Goal: Task Accomplishment & Management: Manage account settings

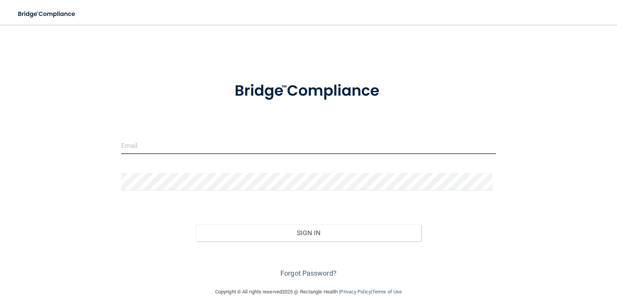
click at [186, 143] on input "email" at bounding box center [308, 144] width 375 height 17
type input "[EMAIL_ADDRESS][DOMAIN_NAME]"
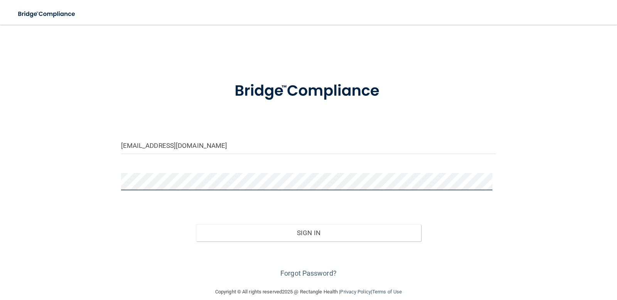
click at [196, 224] on button "Sign In" at bounding box center [308, 232] width 225 height 17
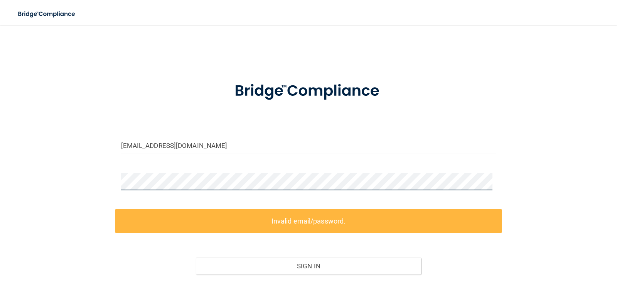
click at [27, 165] on div "info@sengpediatricdentistry.com Invalid email/password. You don't have permissi…" at bounding box center [308, 172] width 586 height 280
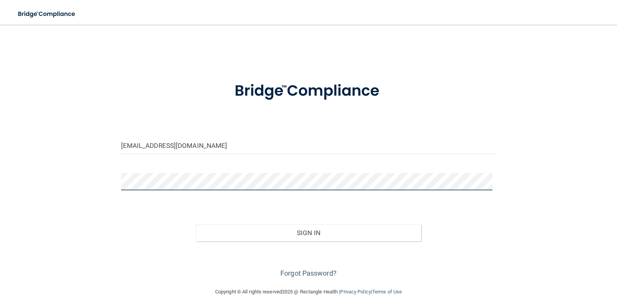
click at [196, 224] on button "Sign In" at bounding box center [308, 232] width 225 height 17
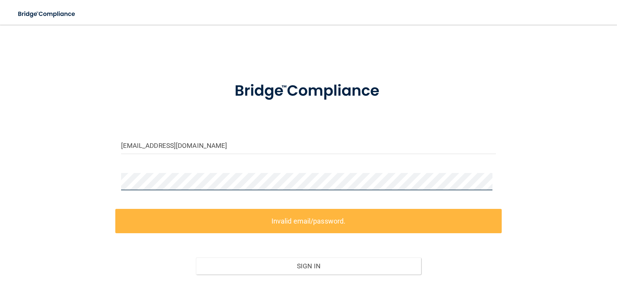
click at [0, 157] on main "info@sengpediatricdentistry.com Invalid email/password. You don't have permissi…" at bounding box center [308, 162] width 617 height 275
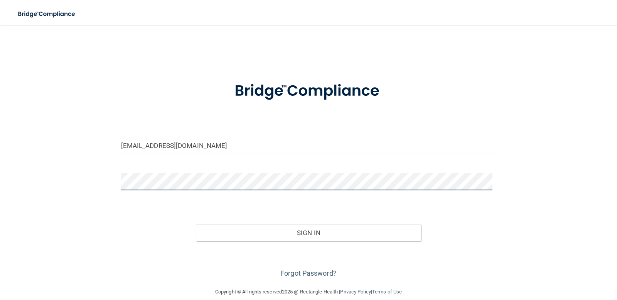
click at [196, 224] on button "Sign In" at bounding box center [308, 232] width 225 height 17
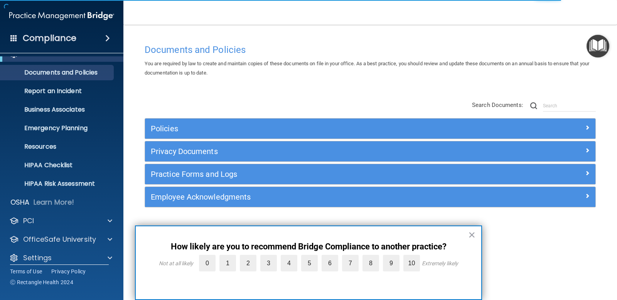
scroll to position [20, 0]
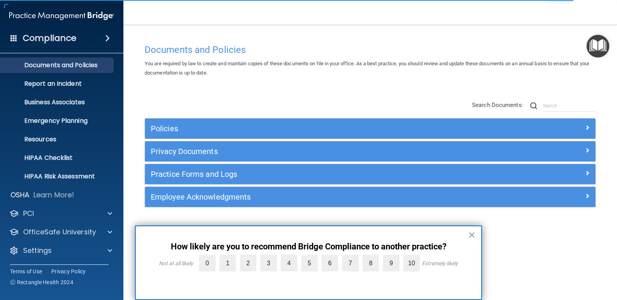
click at [474, 237] on button "×" at bounding box center [471, 234] width 7 height 12
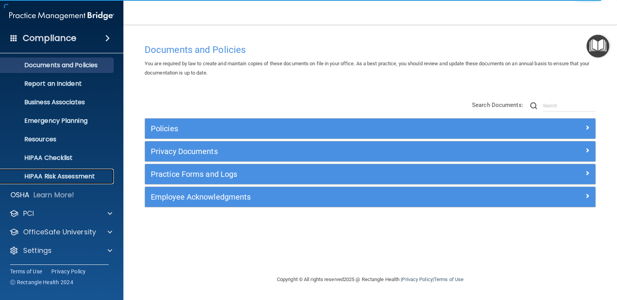
click at [66, 177] on p "HIPAA Risk Assessment" at bounding box center [57, 176] width 105 height 8
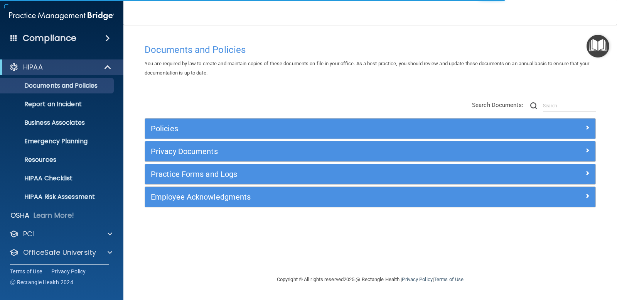
scroll to position [20, 0]
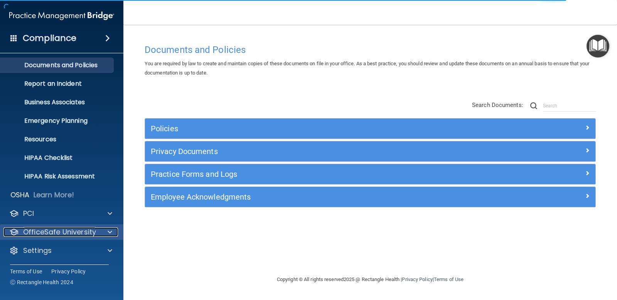
click at [89, 230] on p "OfficeSafe University" at bounding box center [59, 231] width 73 height 9
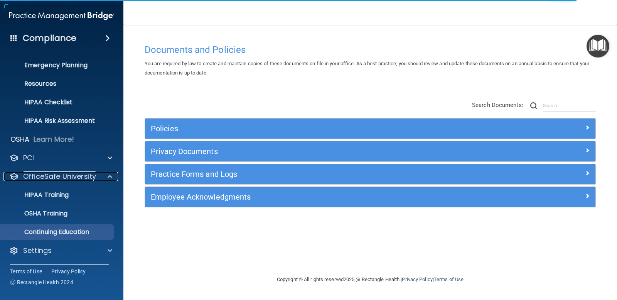
scroll to position [0, 0]
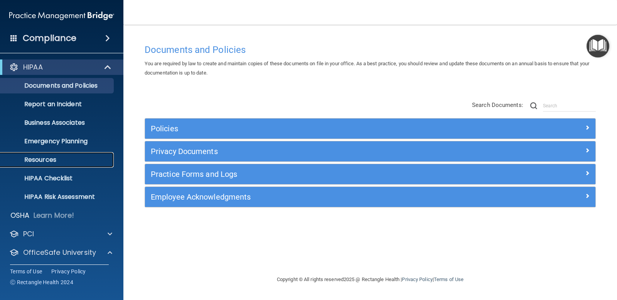
click at [51, 160] on p "Resources" at bounding box center [57, 160] width 105 height 8
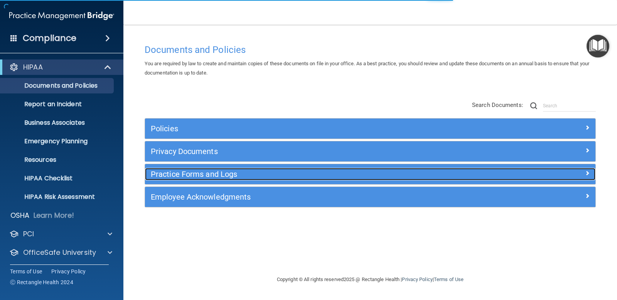
click at [219, 176] on h5 "Practice Forms and Logs" at bounding box center [314, 174] width 326 height 8
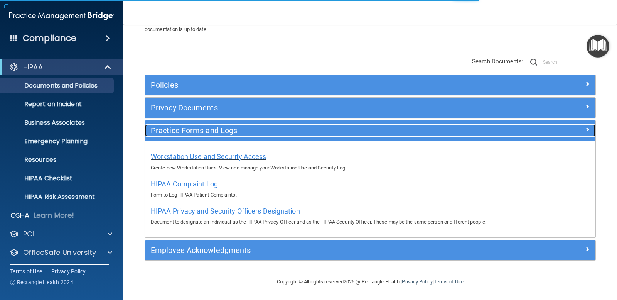
scroll to position [44, 0]
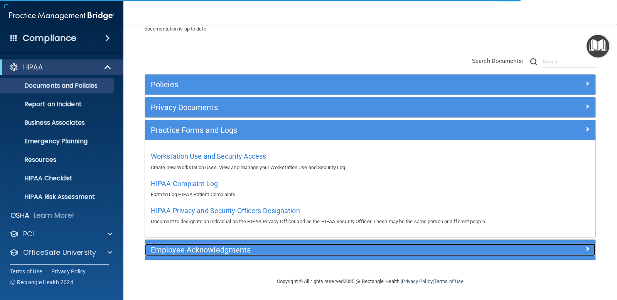
click at [200, 253] on h5 "Employee Acknowledgments" at bounding box center [314, 249] width 326 height 8
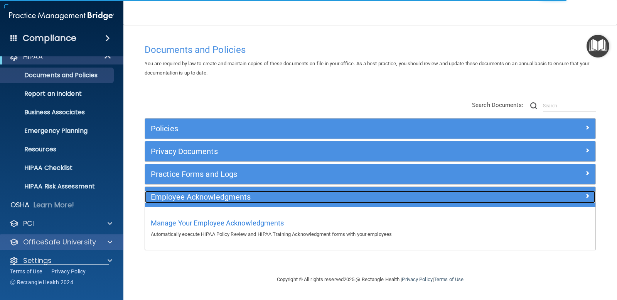
scroll to position [20, 0]
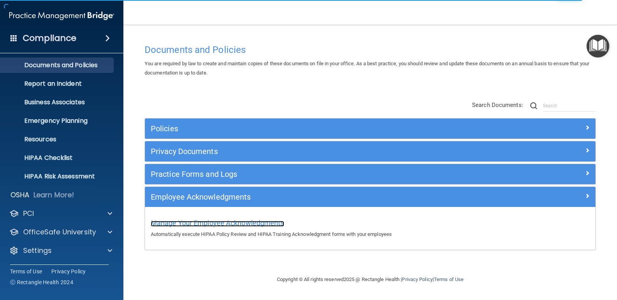
click at [188, 219] on span "Manage Your Employee Acknowledgments" at bounding box center [217, 223] width 133 height 8
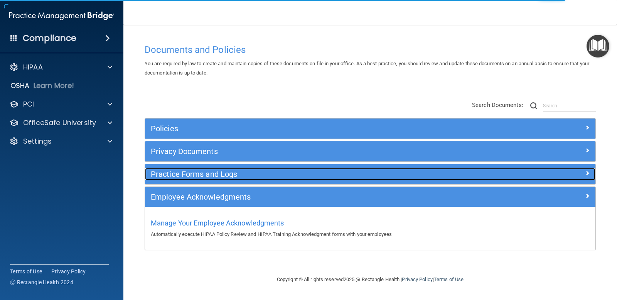
click at [213, 172] on h5 "Practice Forms and Logs" at bounding box center [314, 174] width 326 height 8
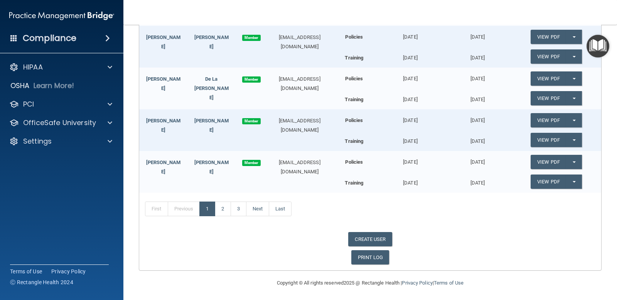
scroll to position [172, 0]
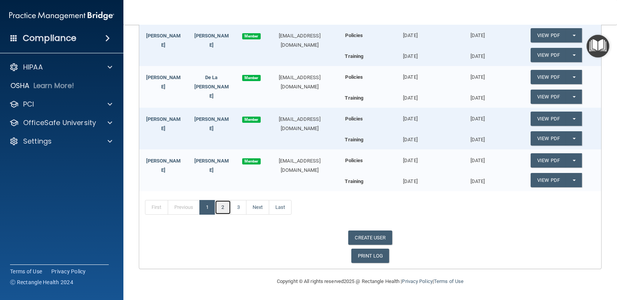
click at [223, 209] on link "2" at bounding box center [223, 207] width 16 height 15
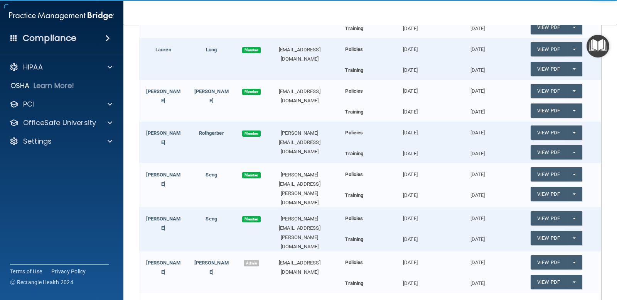
scroll to position [172, 0]
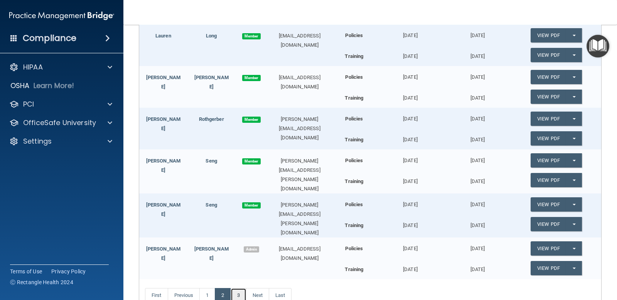
click at [238, 289] on link "3" at bounding box center [239, 295] width 16 height 15
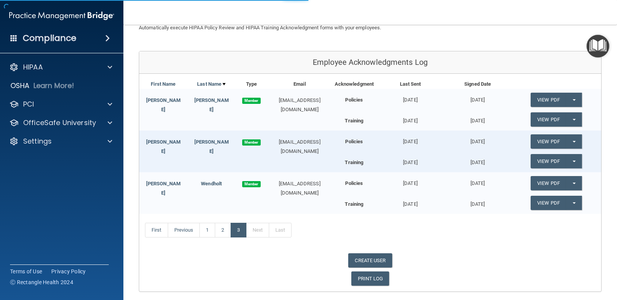
scroll to position [89, 0]
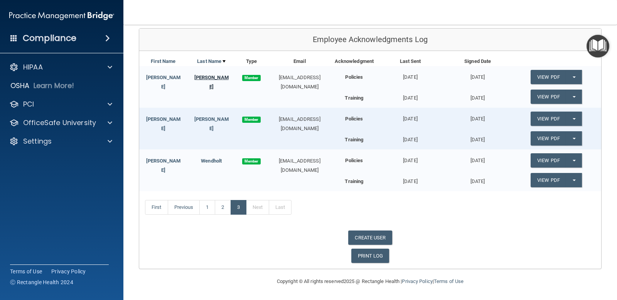
click at [215, 76] on link "[PERSON_NAME]" at bounding box center [211, 81] width 34 height 15
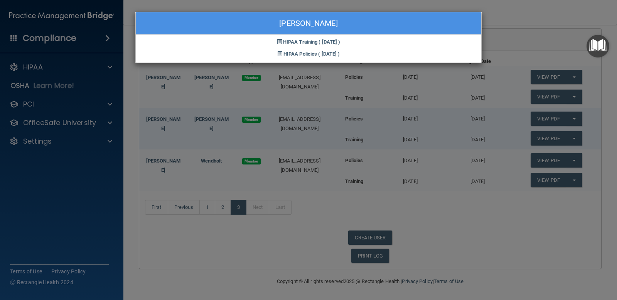
click at [160, 79] on div "Karley Thomas HIPAA Training ( 09/09/2025 ) HIPAA Policies ( 09/09/2025 )" at bounding box center [308, 150] width 617 height 300
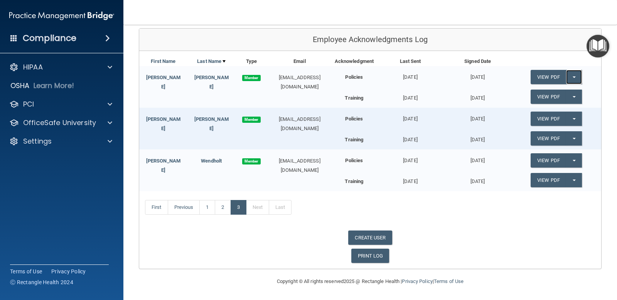
click at [573, 76] on button "Split button!" at bounding box center [574, 77] width 16 height 14
click at [250, 76] on span "Member" at bounding box center [251, 78] width 19 height 6
drag, startPoint x: 218, startPoint y: 76, endPoint x: 211, endPoint y: 76, distance: 7.3
click at [211, 76] on link "[PERSON_NAME]" at bounding box center [211, 81] width 34 height 15
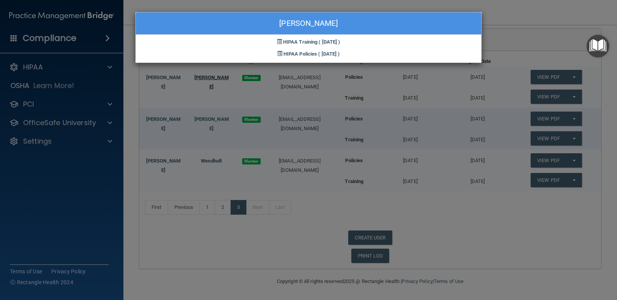
click at [211, 76] on div "Karley Thomas HIPAA Training ( 09/09/2025 ) HIPAA Policies ( 09/09/2025 )" at bounding box center [308, 150] width 617 height 300
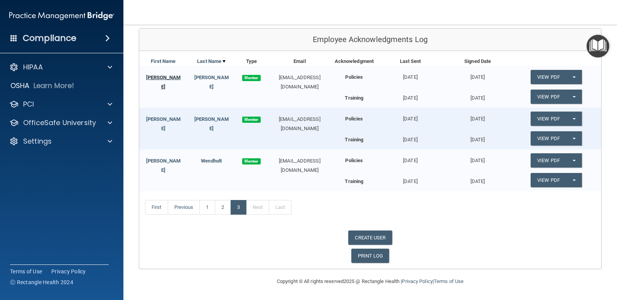
click at [165, 74] on link "[PERSON_NAME]" at bounding box center [163, 81] width 34 height 15
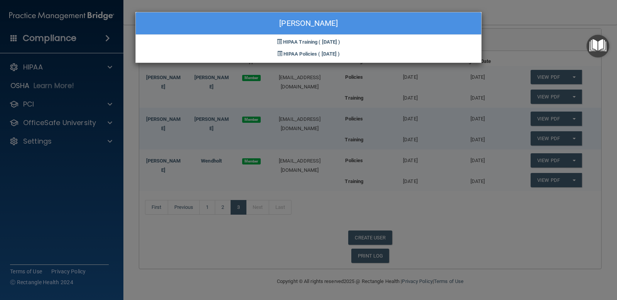
click at [157, 83] on div "Karley Thomas HIPAA Training ( 09/09/2025 ) HIPAA Policies ( 09/09/2025 )" at bounding box center [308, 150] width 617 height 300
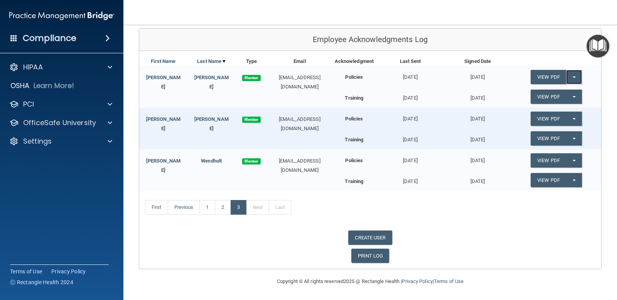
click at [569, 76] on button "Split button!" at bounding box center [574, 77] width 16 height 14
click at [163, 208] on link "First" at bounding box center [156, 207] width 23 height 15
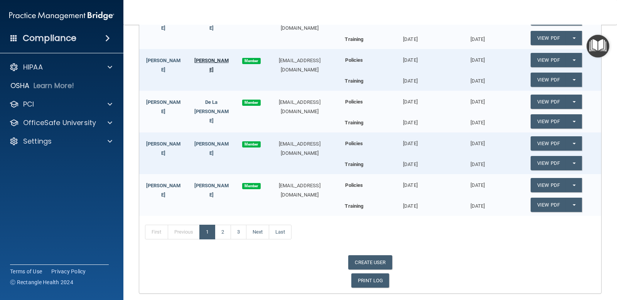
scroll to position [154, 0]
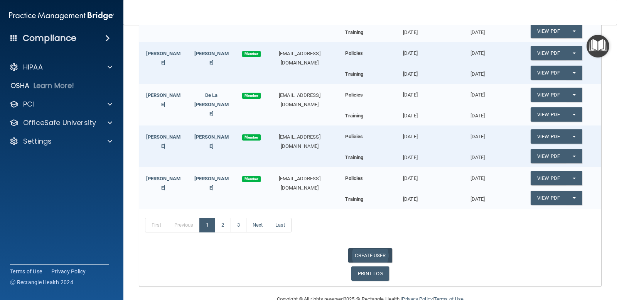
click at [372, 253] on link "CREATE USER" at bounding box center [370, 255] width 44 height 14
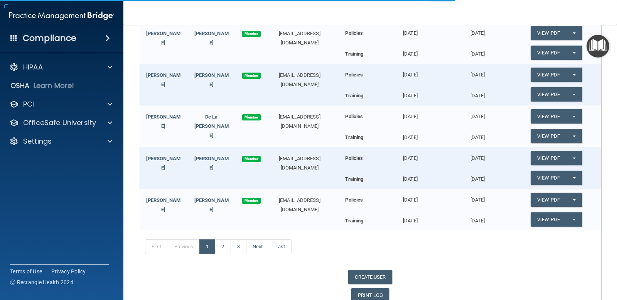
scroll to position [133, 0]
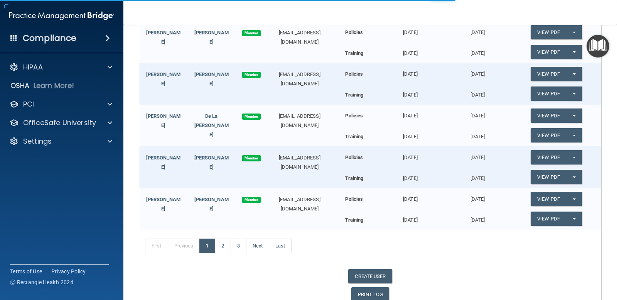
select select "practice_admin"
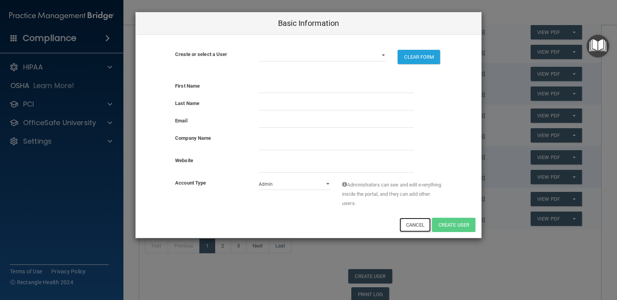
click at [411, 227] on button "Cancel" at bounding box center [414, 224] width 31 height 14
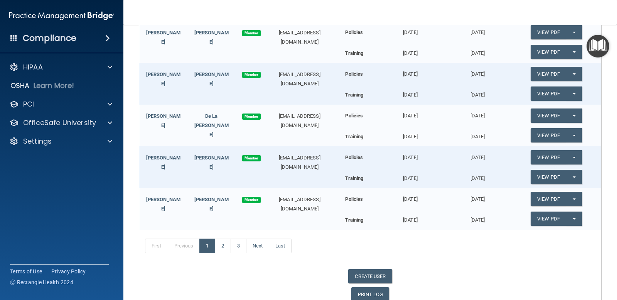
click at [371, 268] on div "First Name Last Name Type Email Acknowledgment Last Sent Signed Date Alexandrea…" at bounding box center [370, 156] width 462 height 301
click at [362, 272] on link "CREATE USER" at bounding box center [370, 276] width 44 height 14
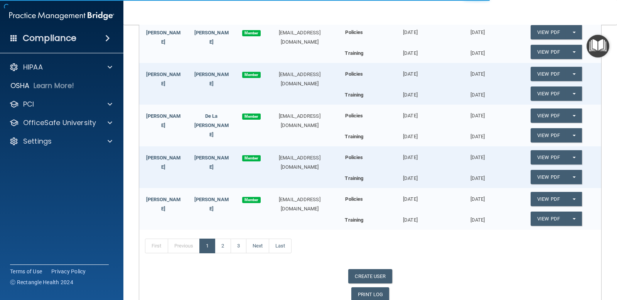
select select "practice_admin"
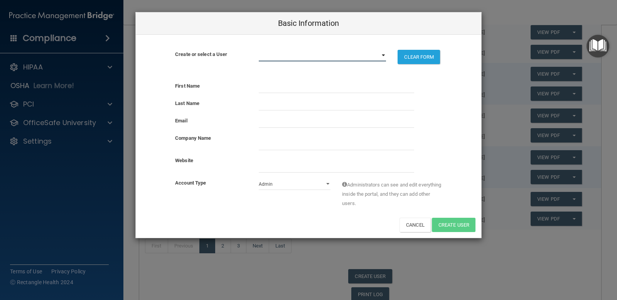
click at [383, 56] on select "alexallen9396@gmail.com alibrescher@yahoo.com luckycolt12@icloud.com amysfetter…" at bounding box center [323, 56] width 128 height 12
select select "9"
click at [259, 50] on select "alexallen9396@gmail.com alibrescher@yahoo.com luckycolt12@icloud.com amysfetter…" at bounding box center [323, 56] width 128 height 12
select select "practice_member"
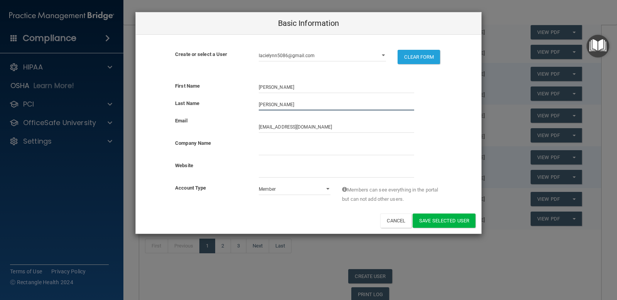
drag, startPoint x: 292, startPoint y: 102, endPoint x: 260, endPoint y: 102, distance: 32.0
click at [260, 102] on input "[PERSON_NAME]" at bounding box center [336, 105] width 155 height 12
type input "[PERSON_NAME]"
click at [448, 220] on button "Save selected User" at bounding box center [443, 220] width 63 height 14
click at [436, 221] on button "Save selected User" at bounding box center [443, 220] width 63 height 14
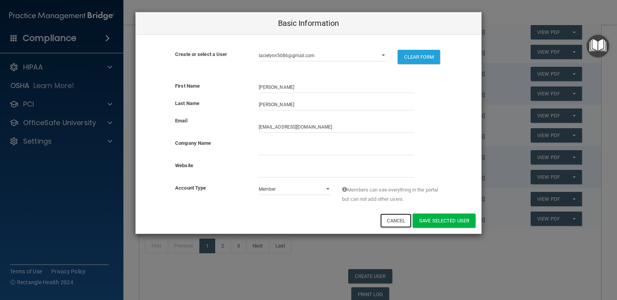
click at [395, 220] on button "Cancel" at bounding box center [395, 220] width 31 height 14
select select
select select "practice_admin"
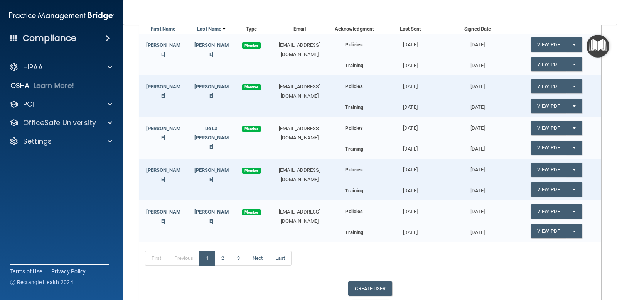
scroll to position [172, 0]
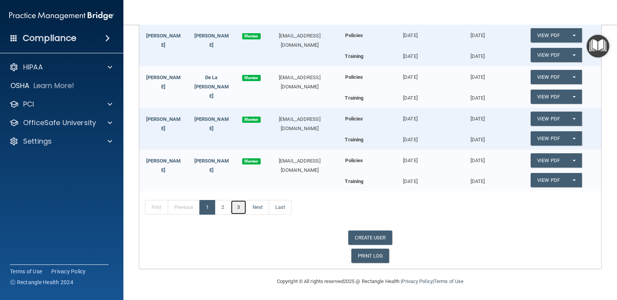
click at [246, 210] on link "3" at bounding box center [239, 207] width 16 height 15
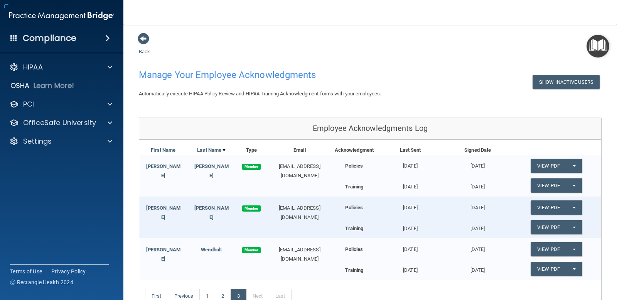
scroll to position [39, 0]
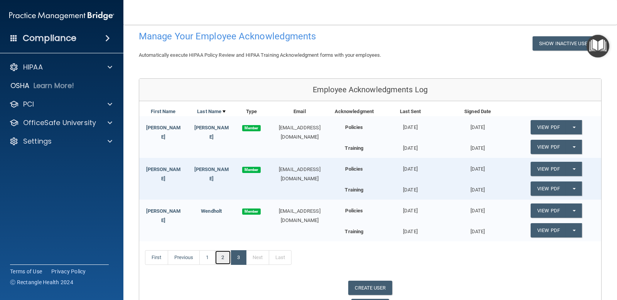
click at [224, 260] on link "2" at bounding box center [223, 257] width 16 height 15
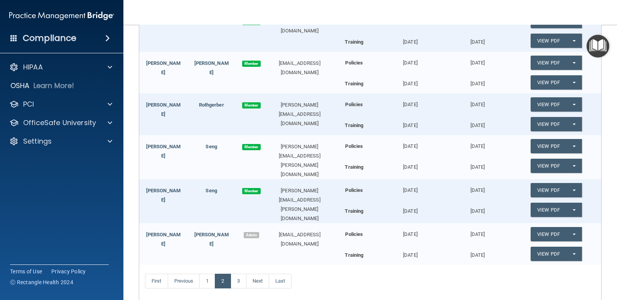
scroll to position [193, 0]
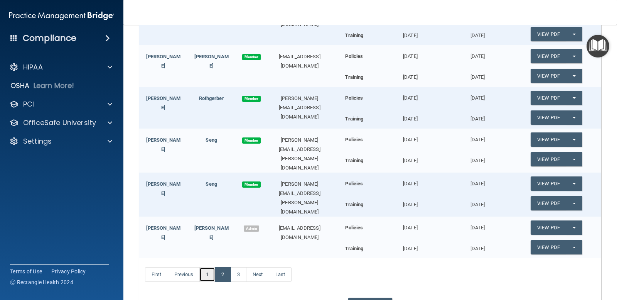
click at [207, 267] on link "1" at bounding box center [207, 274] width 16 height 15
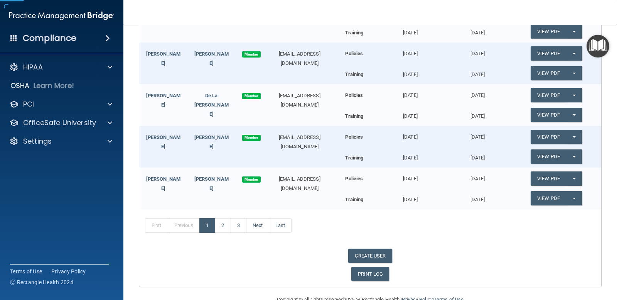
scroll to position [154, 0]
click at [221, 225] on link "2" at bounding box center [223, 224] width 16 height 15
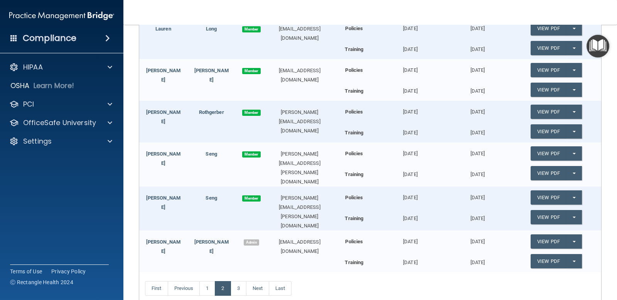
scroll to position [193, 0]
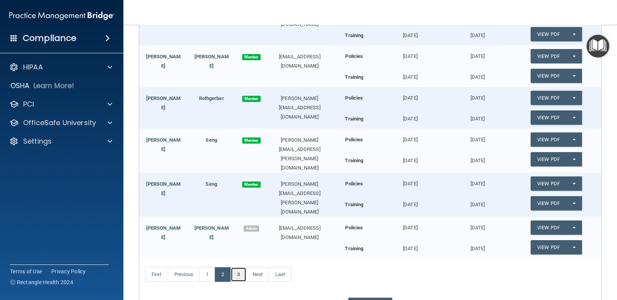
click at [242, 268] on link "3" at bounding box center [239, 274] width 16 height 15
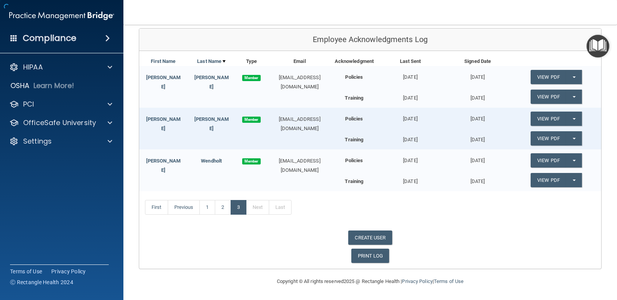
scroll to position [89, 0]
click at [597, 44] on img "Open Resource Center" at bounding box center [597, 46] width 23 height 23
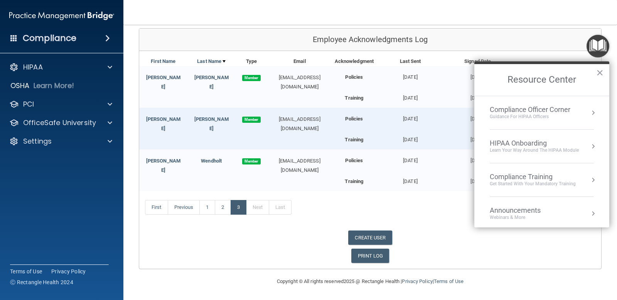
scroll to position [77, 0]
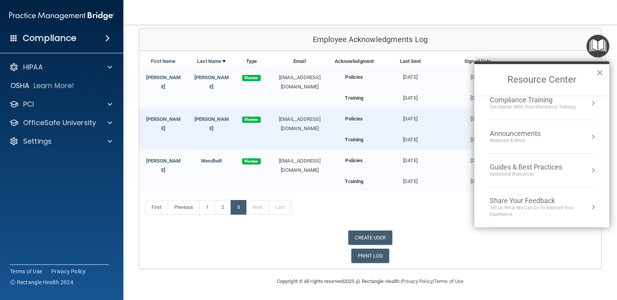
click at [489, 282] on div "Copyright © All rights reserved 2025 @ Rectangle Health | Privacy Policy | Term…" at bounding box center [369, 281] width 281 height 25
click at [483, 258] on div "PRINT LOG" at bounding box center [370, 255] width 462 height 14
click at [582, 42] on div "Employee Acknowledgments Log" at bounding box center [370, 40] width 462 height 22
click at [598, 70] on button "×" at bounding box center [599, 72] width 7 height 12
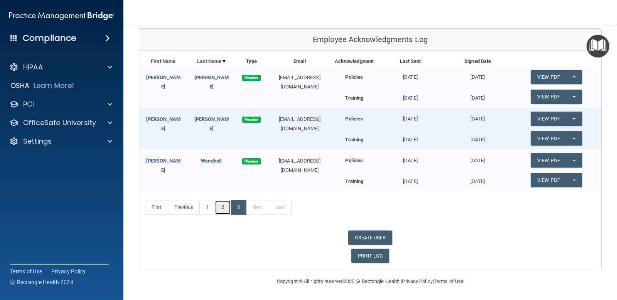
click at [219, 207] on link "2" at bounding box center [223, 207] width 16 height 15
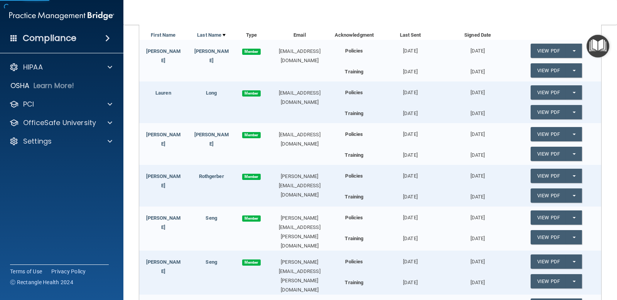
scroll to position [116, 0]
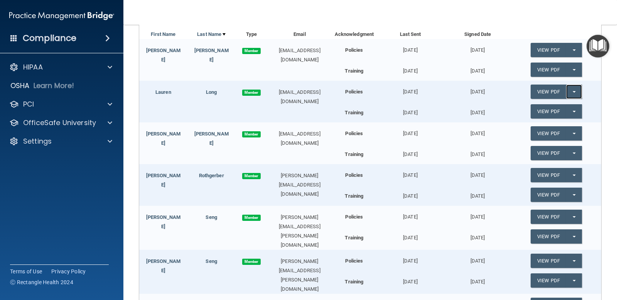
click at [567, 90] on button "Split button!" at bounding box center [574, 91] width 16 height 14
click at [570, 93] on button "Split button!" at bounding box center [574, 91] width 16 height 14
click at [318, 92] on div "[EMAIL_ADDRESS][DOMAIN_NAME]" at bounding box center [300, 96] width 64 height 19
click at [538, 94] on link "View PDF" at bounding box center [547, 91] width 35 height 14
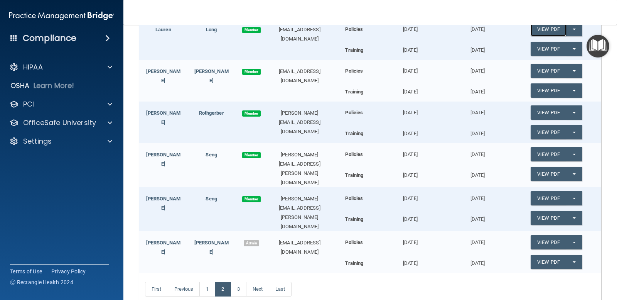
scroll to position [140, 0]
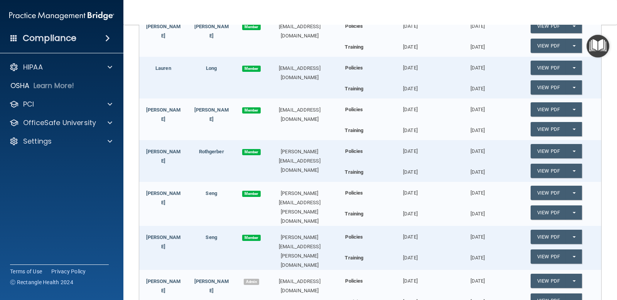
drag, startPoint x: 276, startPoint y: 73, endPoint x: 293, endPoint y: 70, distance: 16.9
click at [293, 70] on div "[EMAIL_ADDRESS][DOMAIN_NAME]" at bounding box center [300, 73] width 64 height 19
click at [219, 69] on div "Long" at bounding box center [211, 68] width 48 height 9
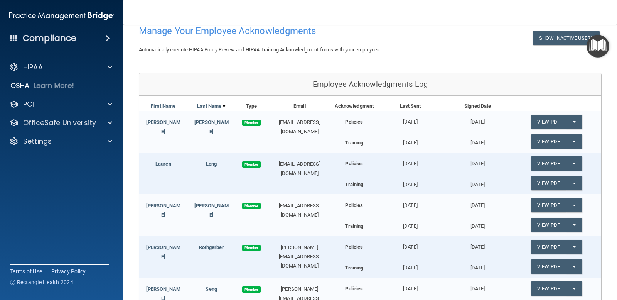
scroll to position [62, 0]
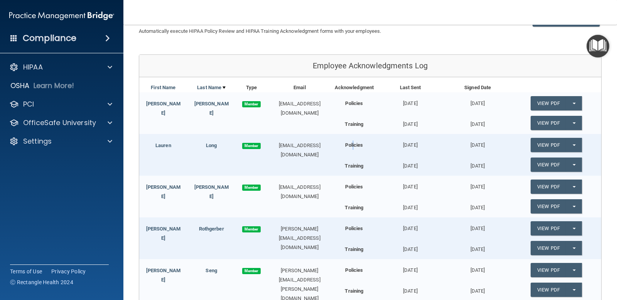
click at [349, 144] on b "Policies" at bounding box center [354, 145] width 18 height 6
click at [536, 141] on link "View PDF" at bounding box center [547, 145] width 35 height 14
click at [98, 120] on div "OfficeSafe University" at bounding box center [51, 122] width 96 height 9
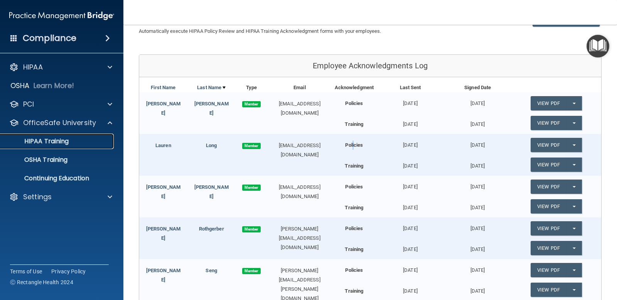
click at [86, 144] on div "HIPAA Training" at bounding box center [57, 141] width 105 height 8
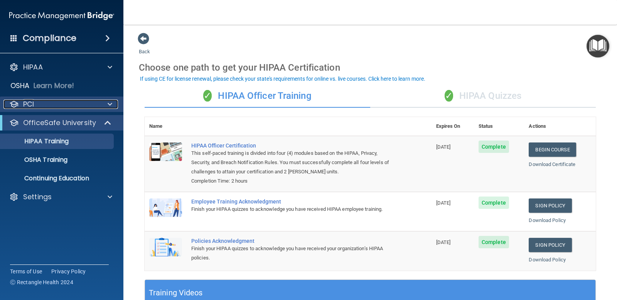
click at [37, 101] on div "PCI" at bounding box center [51, 103] width 96 height 9
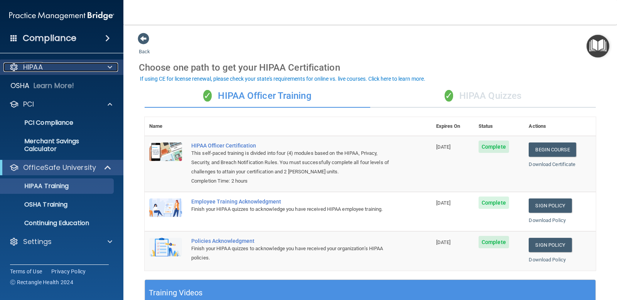
click at [59, 71] on div "HIPAA" at bounding box center [51, 66] width 96 height 9
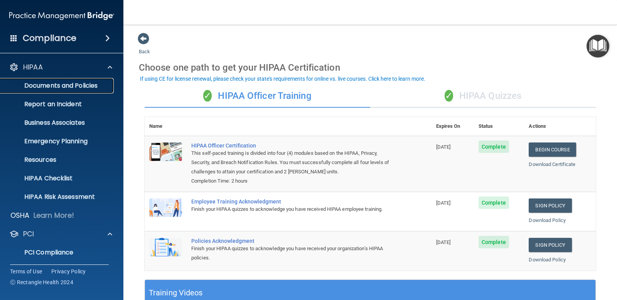
click at [52, 86] on p "Documents and Policies" at bounding box center [57, 86] width 105 height 8
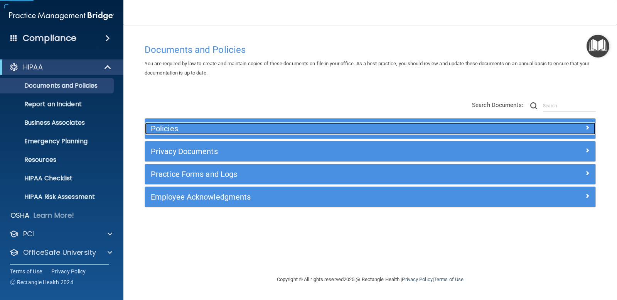
click at [212, 135] on div "Policies" at bounding box center [314, 128] width 338 height 12
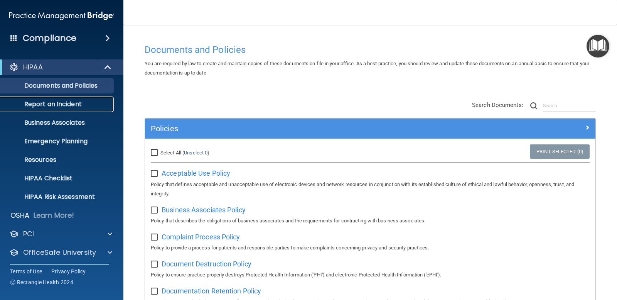
click at [72, 103] on p "Report an Incident" at bounding box center [57, 104] width 105 height 8
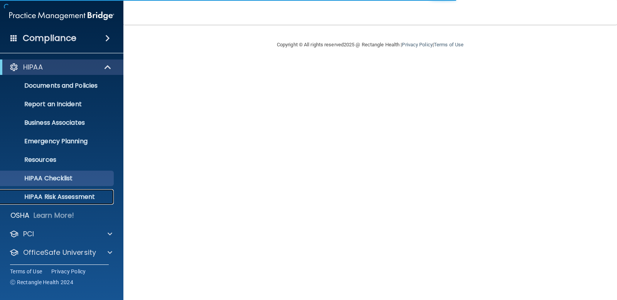
click at [70, 194] on p "HIPAA Risk Assessment" at bounding box center [57, 197] width 105 height 8
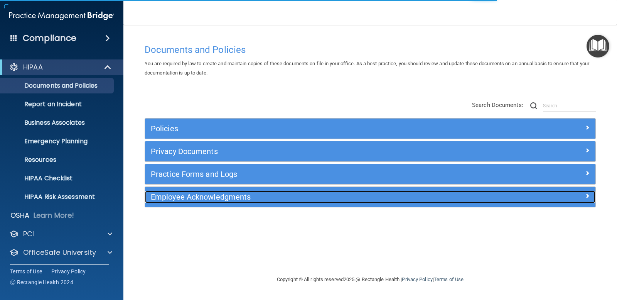
click at [202, 199] on h5 "Employee Acknowledgments" at bounding box center [314, 196] width 326 height 8
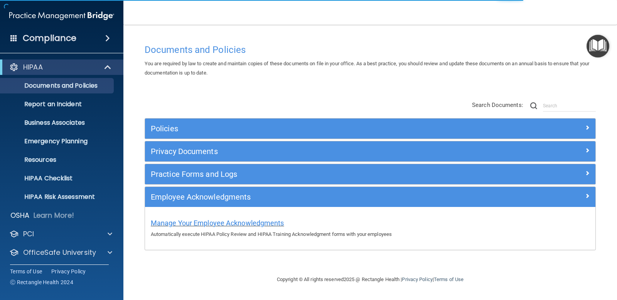
drag, startPoint x: 230, startPoint y: 227, endPoint x: 229, endPoint y: 221, distance: 5.8
click at [230, 227] on div "Manage Your Employee Acknowledgments Automatically execute HIPAA Policy Review …" at bounding box center [370, 227] width 439 height 22
click at [231, 225] on span "Manage Your Employee Acknowledgments" at bounding box center [217, 223] width 133 height 8
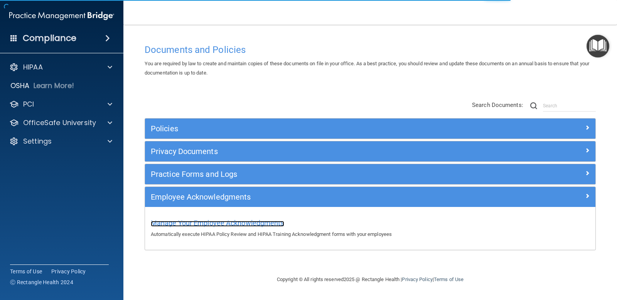
click at [240, 224] on span "Manage Your Employee Acknowledgments" at bounding box center [217, 223] width 133 height 8
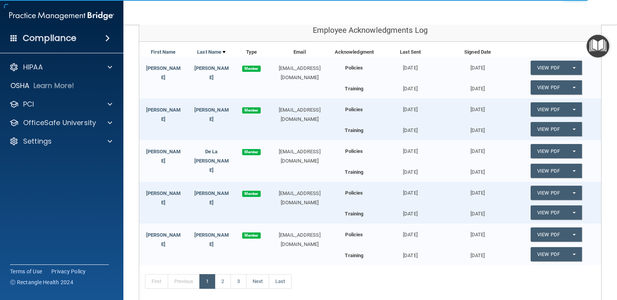
scroll to position [116, 0]
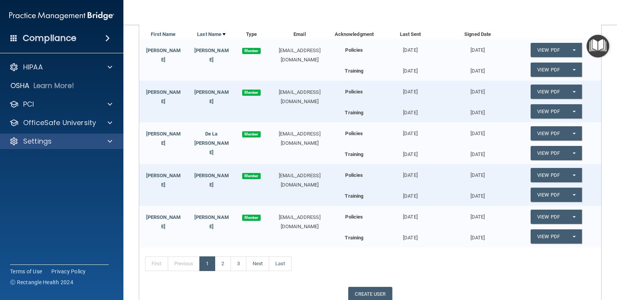
click at [106, 147] on div "Settings" at bounding box center [62, 140] width 124 height 15
click at [103, 138] on div at bounding box center [108, 140] width 19 height 9
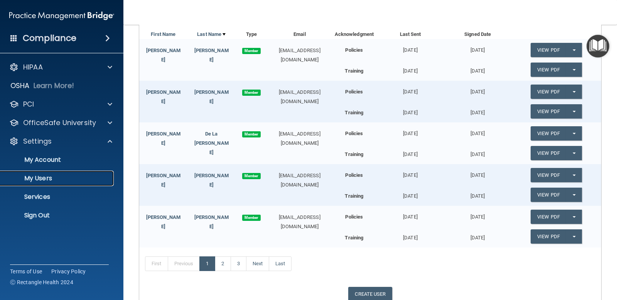
click at [56, 176] on p "My Users" at bounding box center [57, 178] width 105 height 8
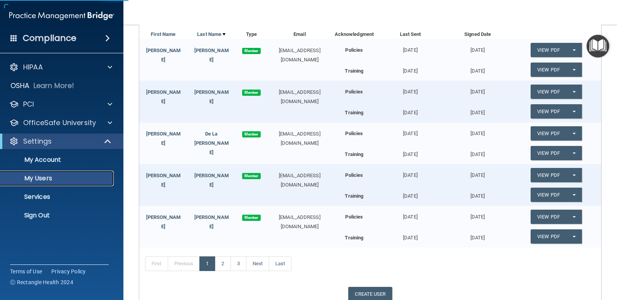
click at [47, 176] on p "My Users" at bounding box center [57, 178] width 105 height 8
select select "20"
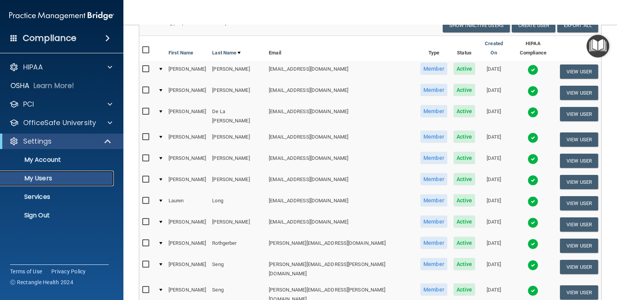
scroll to position [77, 0]
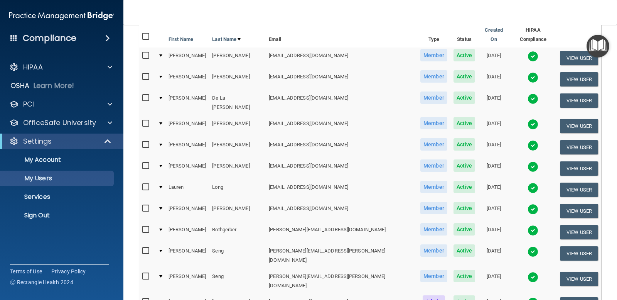
click at [146, 184] on input "checkbox" at bounding box center [146, 187] width 9 height 6
checkbox input "true"
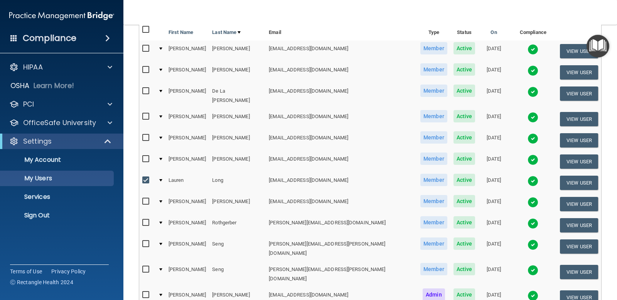
scroll to position [79, 0]
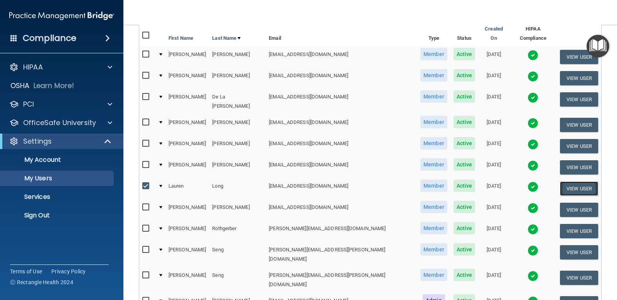
click at [560, 181] on button "View User" at bounding box center [579, 188] width 38 height 14
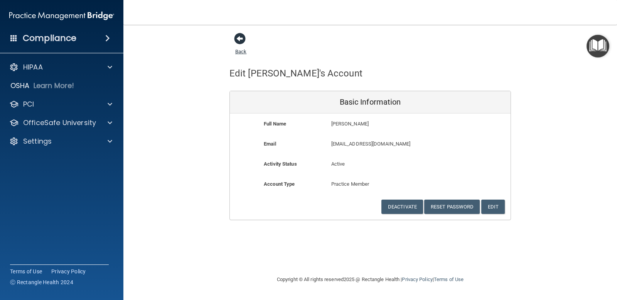
click at [237, 39] on span at bounding box center [240, 39] width 12 height 12
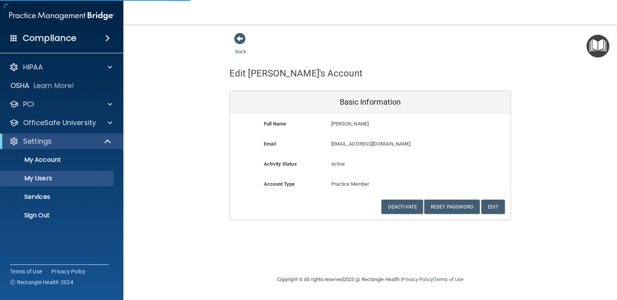
select select "20"
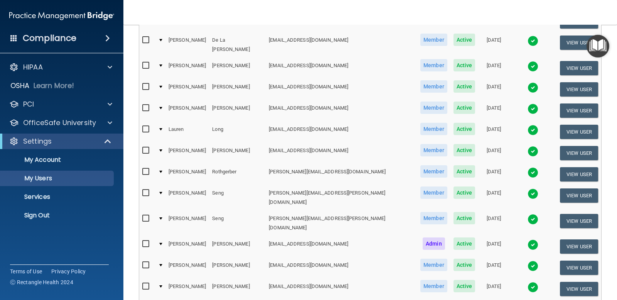
scroll to position [154, 0]
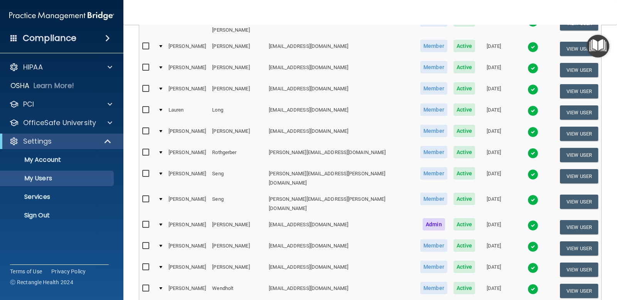
click at [145, 242] on input "checkbox" at bounding box center [146, 245] width 9 height 6
checkbox input "true"
click at [560, 241] on button "View User" at bounding box center [579, 248] width 38 height 14
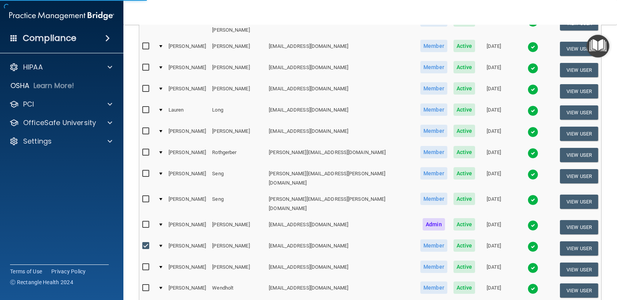
select select "practice_member"
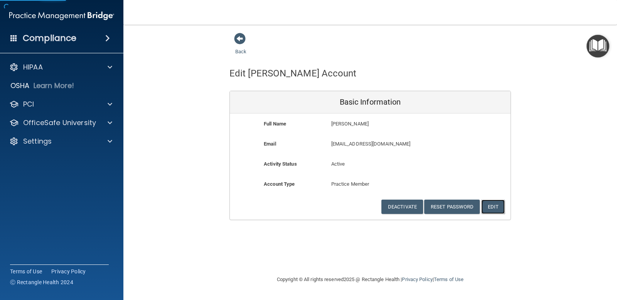
click at [490, 204] on button "Edit" at bounding box center [493, 206] width 24 height 14
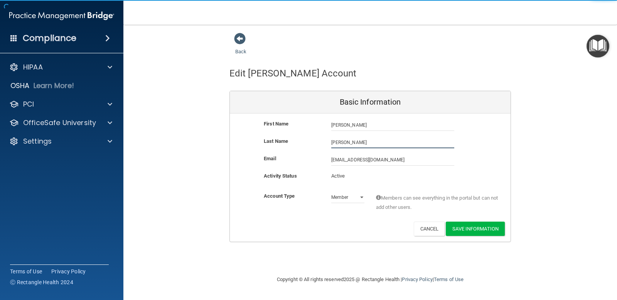
drag, startPoint x: 368, startPoint y: 137, endPoint x: 237, endPoint y: 154, distance: 132.5
click at [303, 138] on div "Last Name [PERSON_NAME]" at bounding box center [370, 142] width 281 height 12
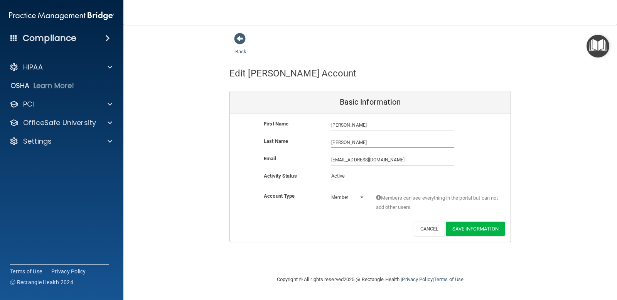
type input "[PERSON_NAME]"
click at [494, 152] on div "Last Name [PERSON_NAME]" at bounding box center [370, 144] width 281 height 17
click at [478, 228] on button "Save Information" at bounding box center [475, 228] width 59 height 14
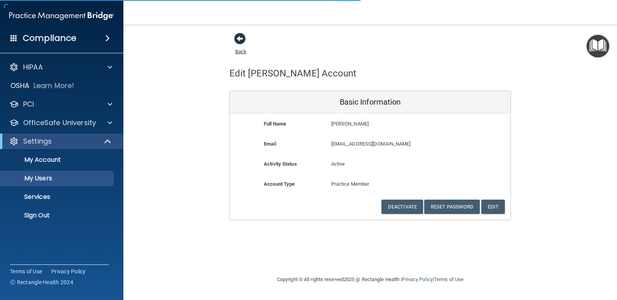
select select "20"
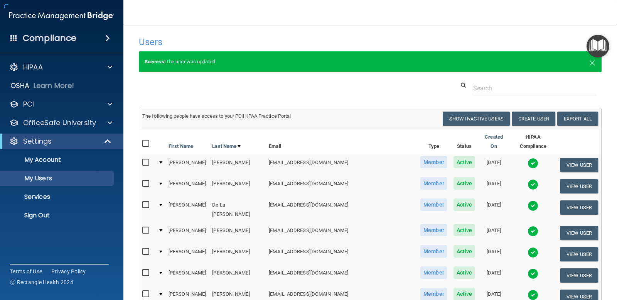
click at [242, 39] on h4 "Users" at bounding box center [271, 42] width 265 height 10
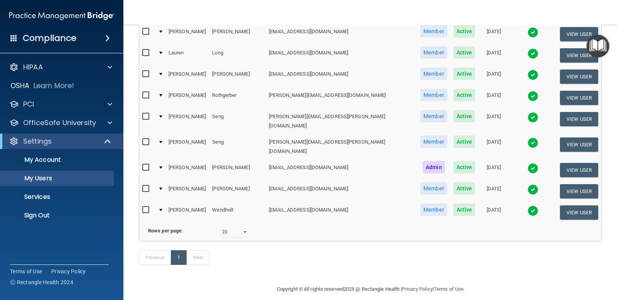
scroll to position [185, 0]
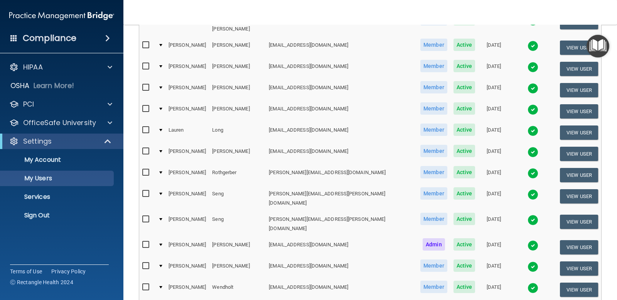
click at [146, 127] on input "checkbox" at bounding box center [146, 130] width 9 height 6
checkbox input "true"
click at [165, 122] on td at bounding box center [160, 132] width 10 height 21
click at [162, 129] on div at bounding box center [160, 130] width 3 height 2
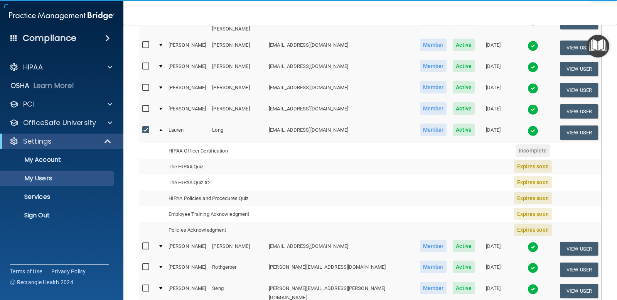
click at [515, 144] on span "Incomplete" at bounding box center [532, 150] width 34 height 12
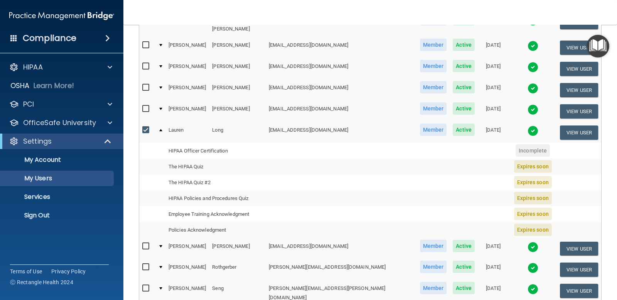
click at [518, 160] on span "Expires soon" at bounding box center [533, 166] width 38 height 12
click at [523, 192] on span "Expires soon" at bounding box center [533, 198] width 38 height 12
click at [560, 125] on button "View User" at bounding box center [579, 132] width 38 height 14
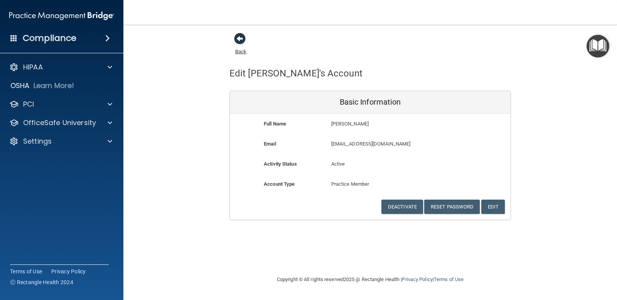
click at [239, 44] on span at bounding box center [240, 39] width 12 height 12
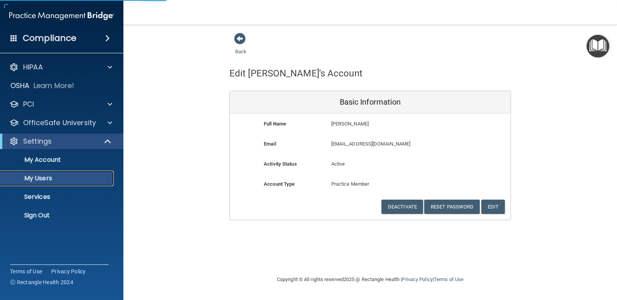
click at [77, 174] on p "My Users" at bounding box center [57, 178] width 105 height 8
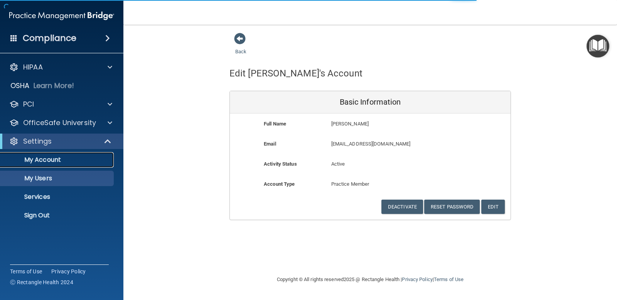
click at [70, 156] on p "My Account" at bounding box center [57, 160] width 105 height 8
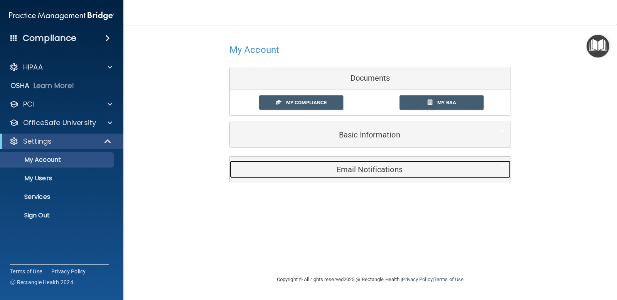
click at [397, 172] on h5 "Email Notifications" at bounding box center [359, 169] width 246 height 8
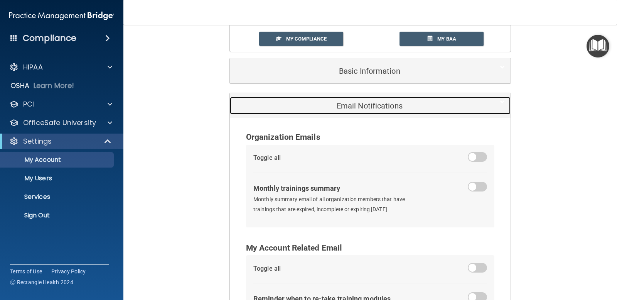
scroll to position [128, 0]
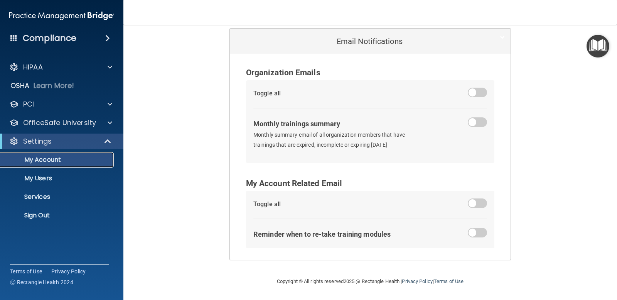
click at [78, 158] on p "My Account" at bounding box center [57, 160] width 105 height 8
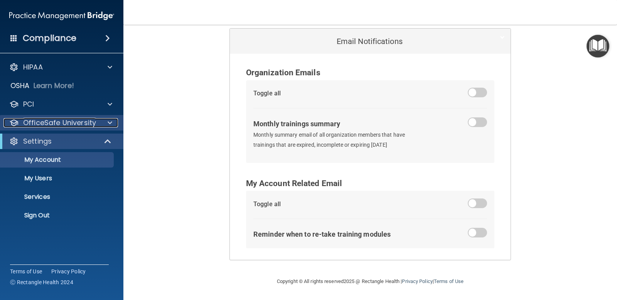
click at [75, 124] on p "OfficeSafe University" at bounding box center [59, 122] width 73 height 9
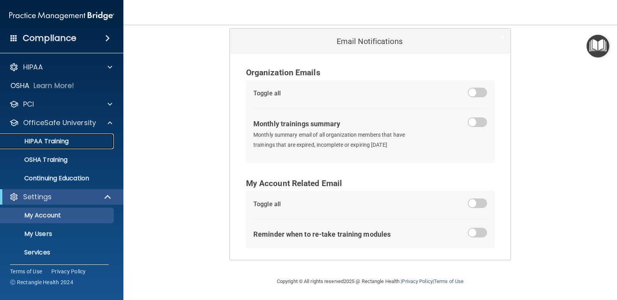
click at [66, 136] on link "HIPAA Training" at bounding box center [52, 140] width 121 height 15
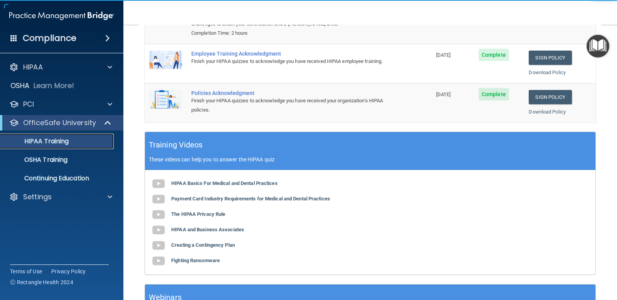
scroll to position [27, 0]
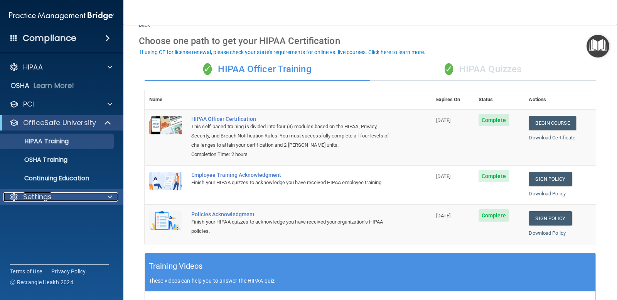
click at [54, 193] on div "Settings" at bounding box center [51, 196] width 96 height 9
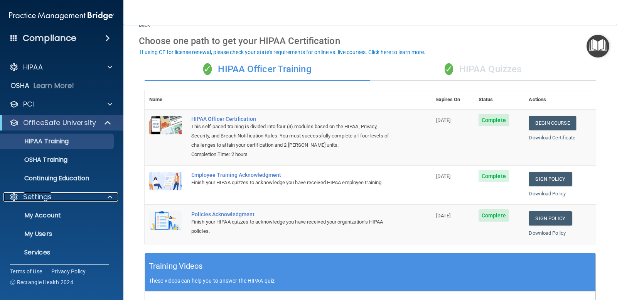
scroll to position [20, 0]
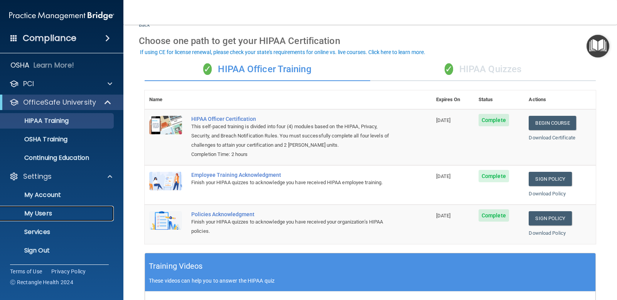
click at [52, 213] on p "My Users" at bounding box center [57, 213] width 105 height 8
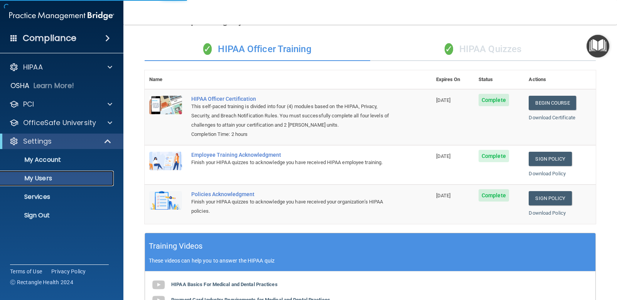
select select "20"
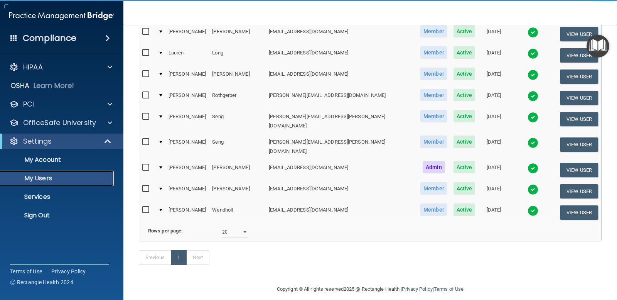
scroll to position [1, 0]
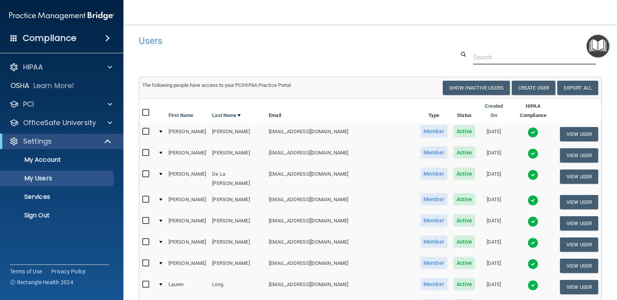
click at [478, 61] on input "text" at bounding box center [534, 57] width 123 height 14
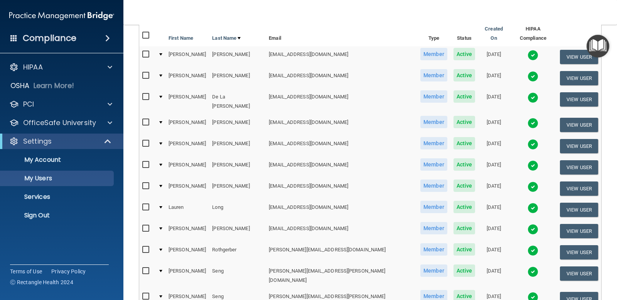
click at [145, 204] on input "checkbox" at bounding box center [146, 207] width 9 height 6
checkbox input "true"
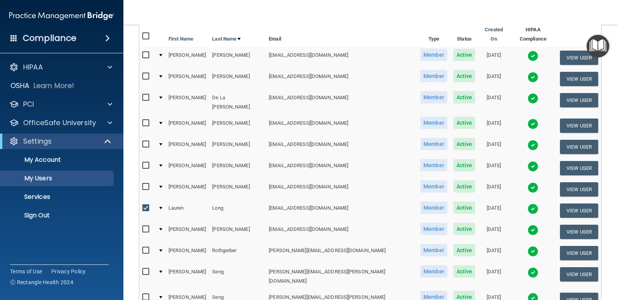
scroll to position [79, 0]
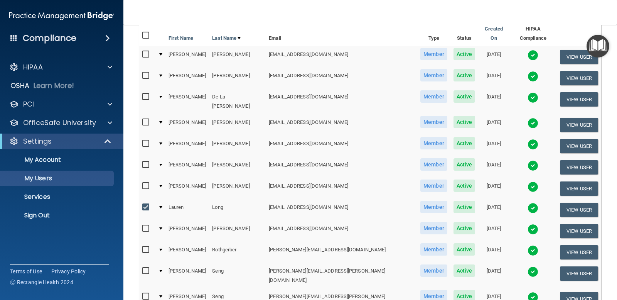
click at [602, 47] on img "Open Resource Center" at bounding box center [597, 46] width 23 height 23
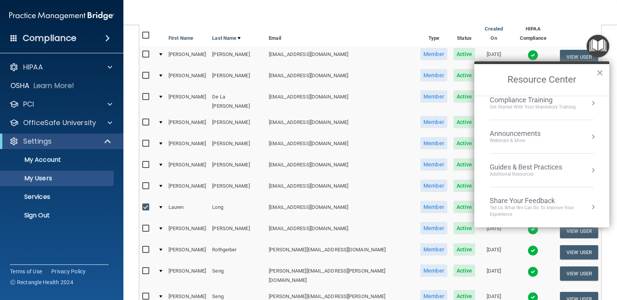
scroll to position [0, 0]
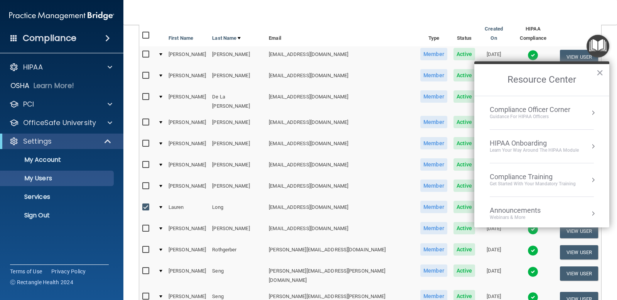
click at [317, 199] on td "[EMAIL_ADDRESS][DOMAIN_NAME]" at bounding box center [341, 209] width 151 height 21
click at [420, 200] on span "Member" at bounding box center [433, 206] width 27 height 12
click at [599, 72] on button "×" at bounding box center [599, 72] width 7 height 12
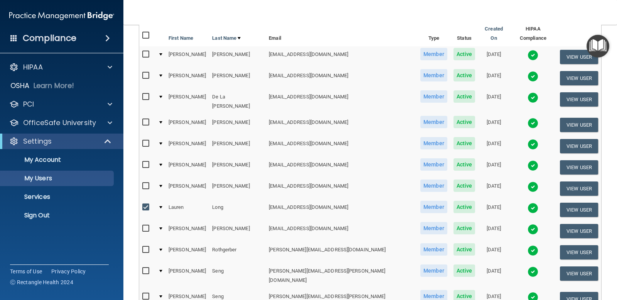
click at [417, 199] on td "Member" at bounding box center [433, 209] width 33 height 21
click at [573, 202] on button "View User" at bounding box center [579, 209] width 38 height 14
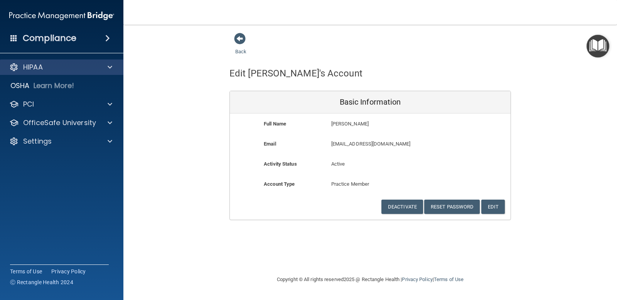
click at [114, 74] on div "HIPAA" at bounding box center [62, 66] width 124 height 15
click at [50, 38] on h4 "Compliance" at bounding box center [50, 38] width 54 height 11
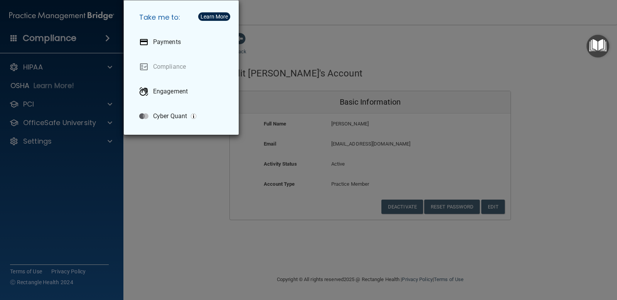
click at [94, 69] on div "Take me to: Payments Compliance Engagement Cyber Quant" at bounding box center [308, 150] width 617 height 300
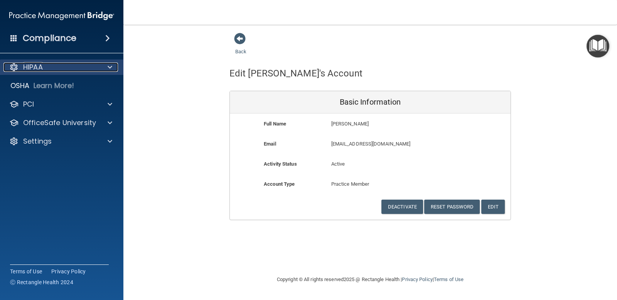
click at [111, 66] on span at bounding box center [110, 66] width 5 height 9
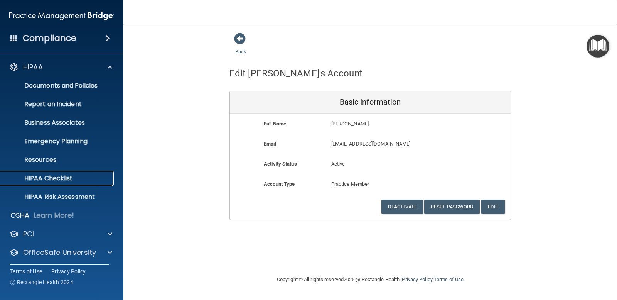
click at [81, 178] on p "HIPAA Checklist" at bounding box center [57, 178] width 105 height 8
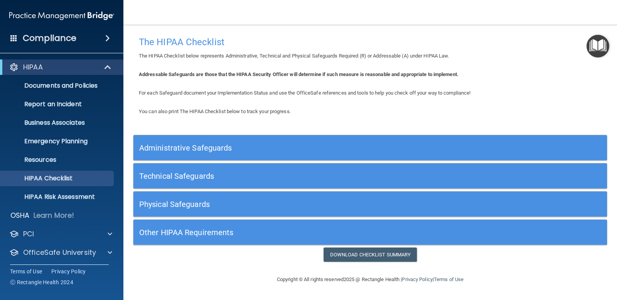
click at [158, 231] on h5 "Other HIPAA Requirements" at bounding box center [310, 232] width 343 height 8
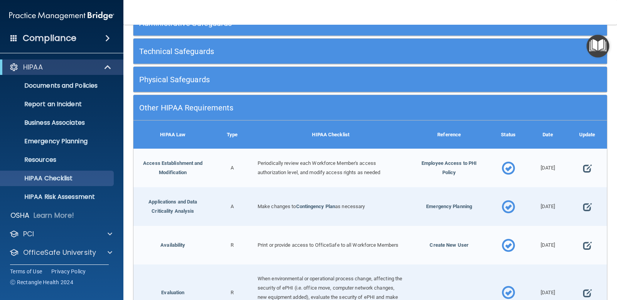
scroll to position [154, 0]
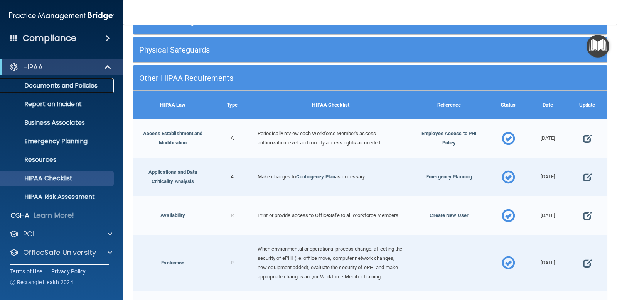
click at [76, 83] on p "Documents and Policies" at bounding box center [57, 86] width 105 height 8
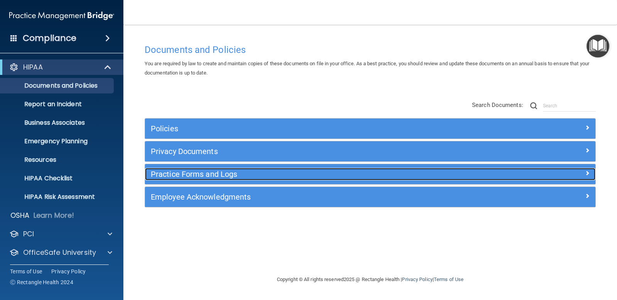
click at [587, 171] on span at bounding box center [587, 172] width 5 height 9
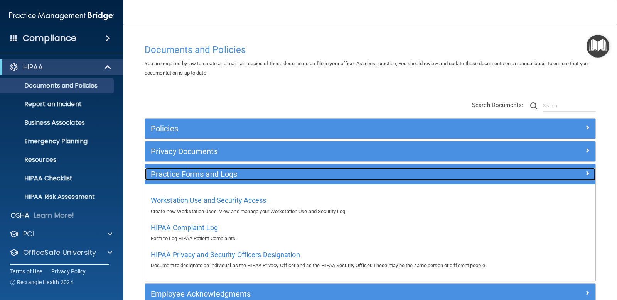
scroll to position [39, 0]
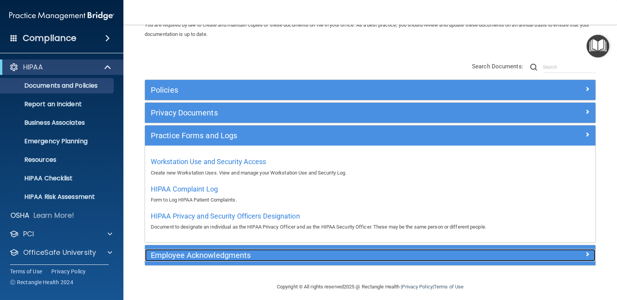
click at [226, 253] on h5 "Employee Acknowledgments" at bounding box center [314, 255] width 326 height 8
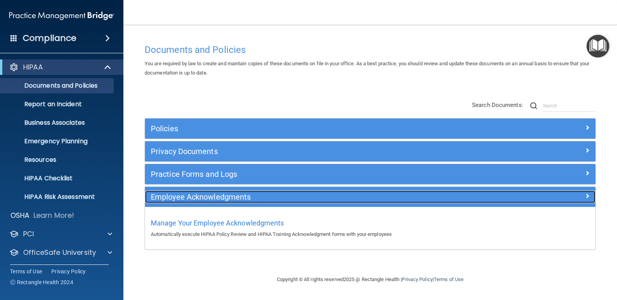
scroll to position [0, 0]
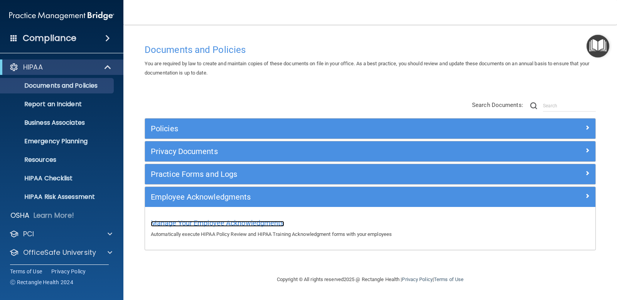
click at [268, 223] on span "Manage Your Employee Acknowledgments" at bounding box center [217, 223] width 133 height 8
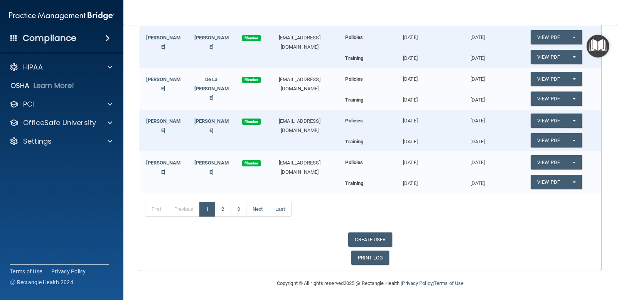
scroll to position [172, 0]
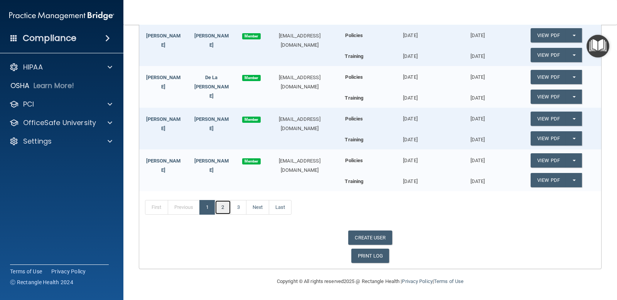
click at [226, 204] on link "2" at bounding box center [223, 207] width 16 height 15
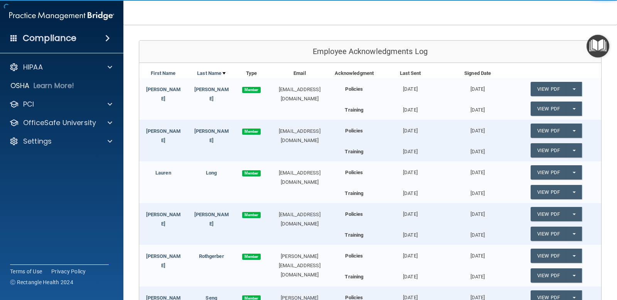
scroll to position [77, 0]
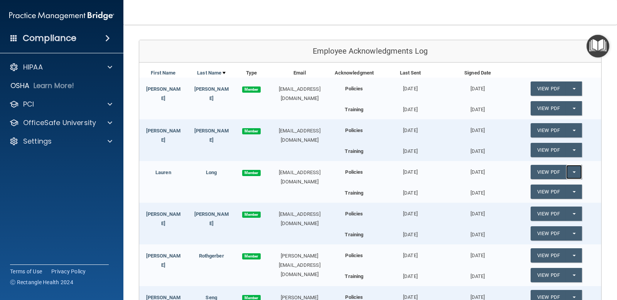
click at [571, 172] on button "Split button!" at bounding box center [574, 172] width 16 height 14
click at [567, 183] on link "Update Acknowledgment" at bounding box center [565, 188] width 71 height 12
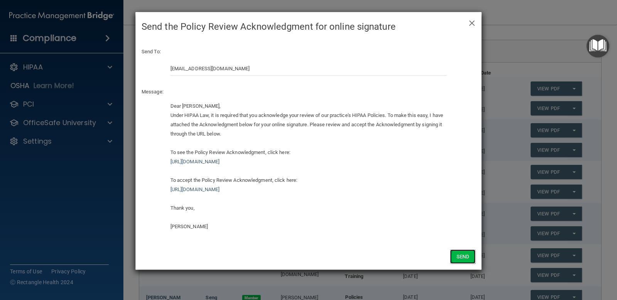
click at [462, 253] on button "Send" at bounding box center [462, 256] width 25 height 14
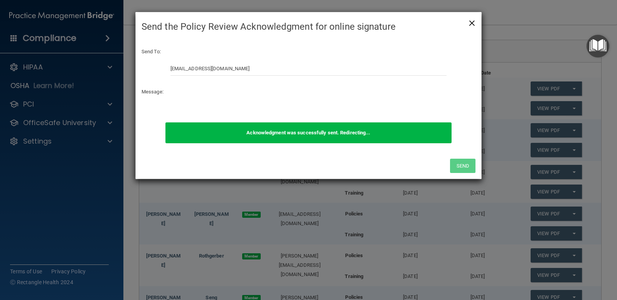
click at [469, 23] on span "×" at bounding box center [471, 21] width 7 height 15
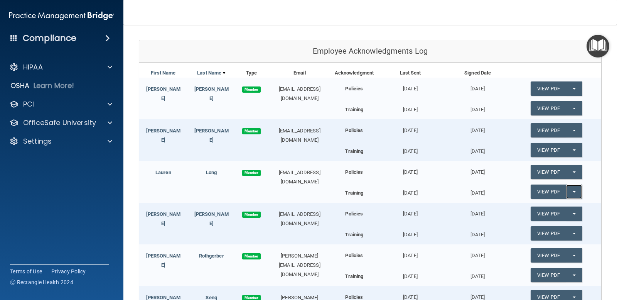
click at [573, 190] on button "Split button!" at bounding box center [574, 191] width 16 height 14
click at [569, 204] on link "Update Acknowledgment" at bounding box center [565, 207] width 71 height 12
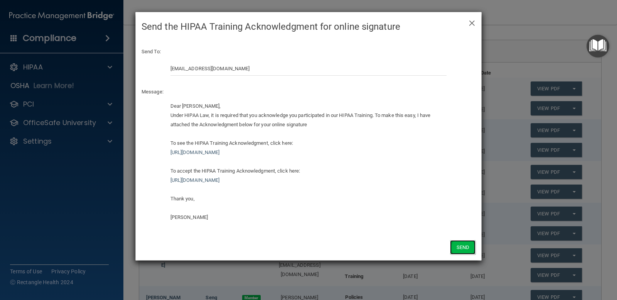
click at [458, 249] on button "Send" at bounding box center [462, 247] width 25 height 14
